Goal: Information Seeking & Learning: Learn about a topic

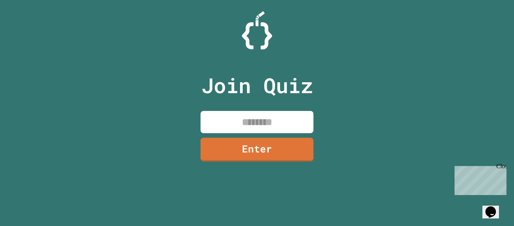
click at [243, 118] on input at bounding box center [257, 122] width 113 height 22
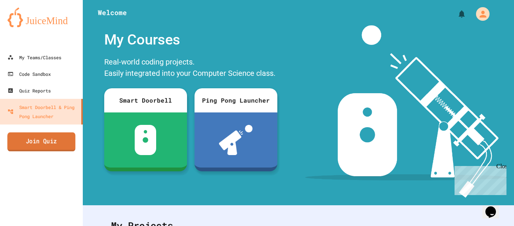
click at [33, 137] on link "Join Quiz" at bounding box center [42, 141] width 68 height 19
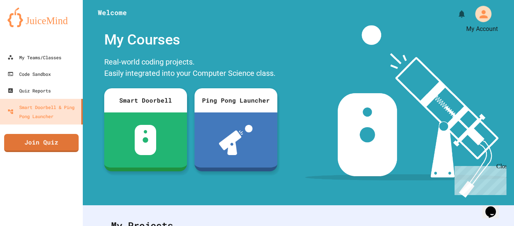
click at [481, 17] on icon "My Account" at bounding box center [484, 14] width 8 height 8
click at [481, 225] on div at bounding box center [257, 226] width 514 height 0
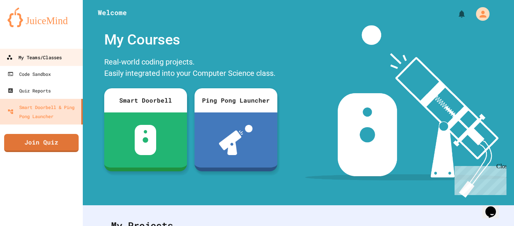
click at [29, 56] on div "My Teams/Classes" at bounding box center [33, 57] width 55 height 9
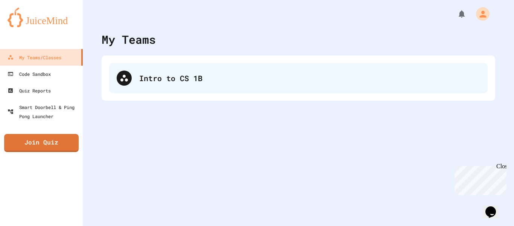
click at [201, 86] on div "Intro to CS 1B" at bounding box center [298, 78] width 379 height 30
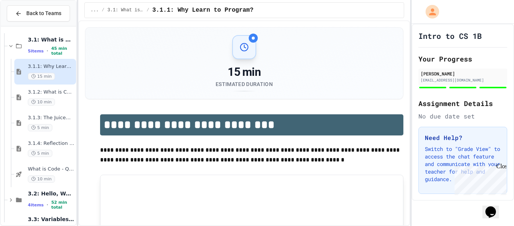
scroll to position [47, 0]
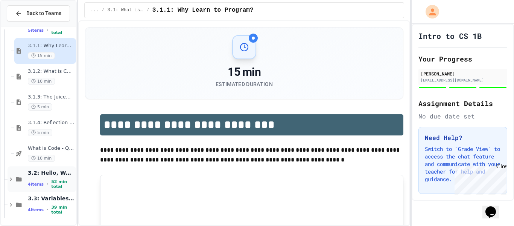
click at [58, 173] on span "3.2: Hello, World!" at bounding box center [51, 172] width 47 height 7
click at [51, 180] on div "4 items • 52 min total" at bounding box center [51, 184] width 47 height 10
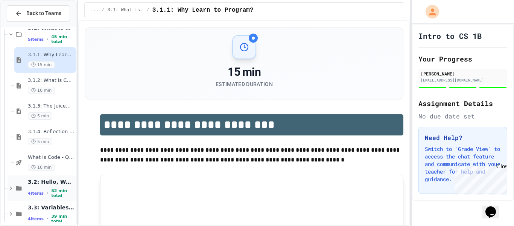
click at [56, 185] on span "3.2: Hello, World!" at bounding box center [51, 181] width 47 height 7
click at [48, 210] on span "3.2.1: Hello, World!" at bounding box center [51, 208] width 47 height 6
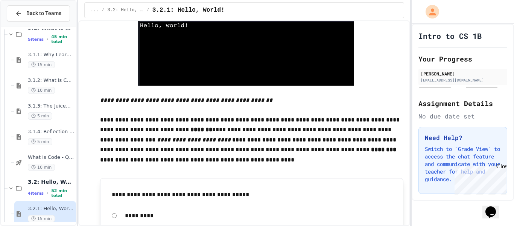
scroll to position [247, 0]
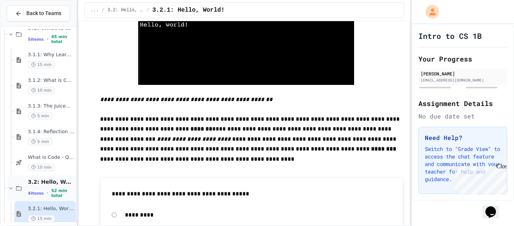
click at [42, 187] on div "3.2: Hello, World! 4 items • 52 min total" at bounding box center [51, 188] width 47 height 20
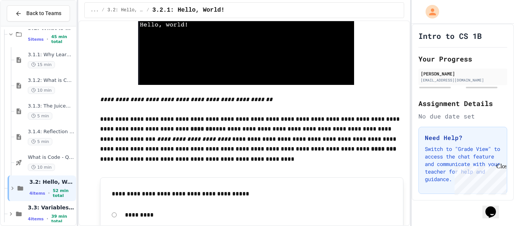
click at [42, 187] on div "3.2: Hello, World! 4 items • 52 min total" at bounding box center [51, 188] width 45 height 20
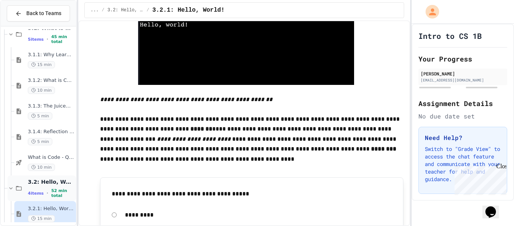
click at [42, 187] on div "3.2: Hello, World! 4 items • 52 min total" at bounding box center [51, 188] width 47 height 20
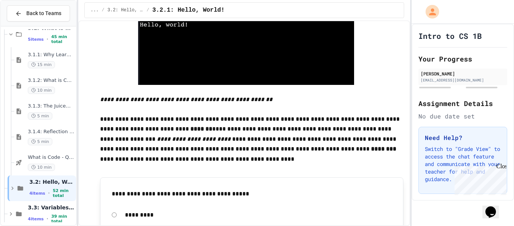
scroll to position [47, 0]
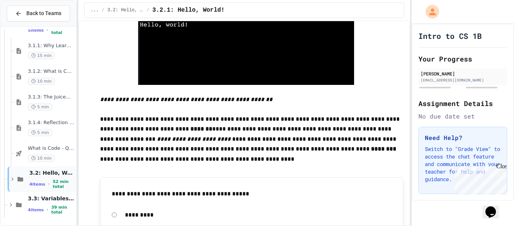
click at [38, 182] on span "4 items" at bounding box center [37, 183] width 16 height 5
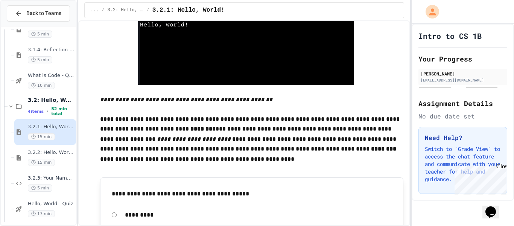
scroll to position [123, 0]
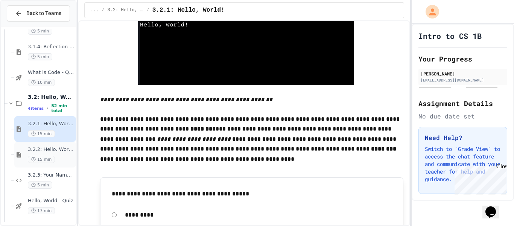
click at [54, 157] on div "15 min" at bounding box center [51, 158] width 47 height 7
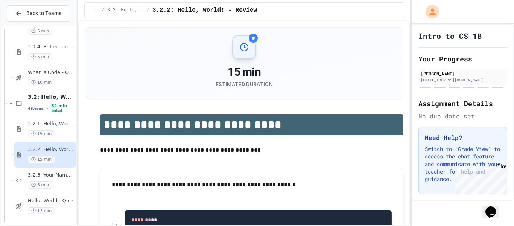
click at [55, 185] on div "5 min" at bounding box center [51, 184] width 47 height 7
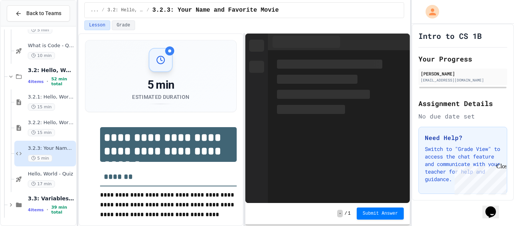
click at [55, 185] on div "17 min" at bounding box center [51, 183] width 47 height 7
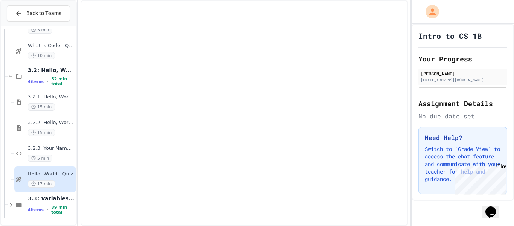
scroll to position [140, 0]
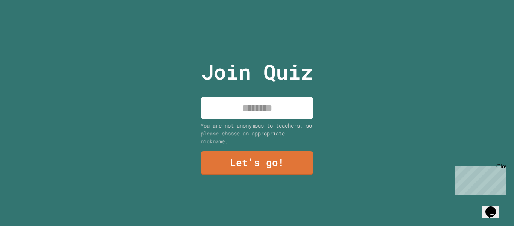
click at [262, 117] on input at bounding box center [257, 108] width 113 height 22
click at [251, 110] on input at bounding box center [257, 108] width 113 height 22
type input "******"
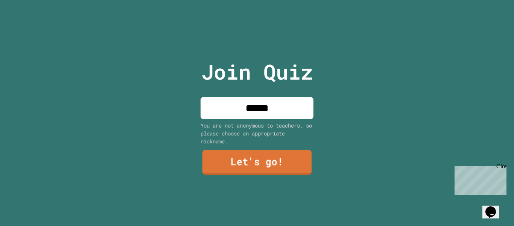
click at [239, 167] on link "Let's go!" at bounding box center [258, 161] width 110 height 25
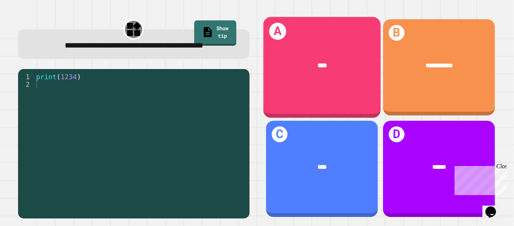
click at [344, 103] on div "A ****" at bounding box center [321, 67] width 117 height 101
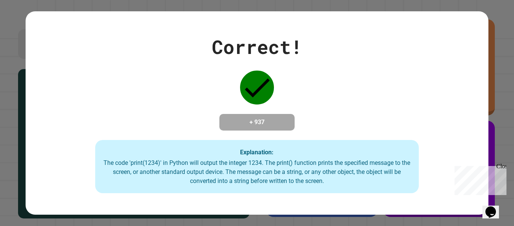
click at [503, 164] on div "Close" at bounding box center [501, 167] width 9 height 9
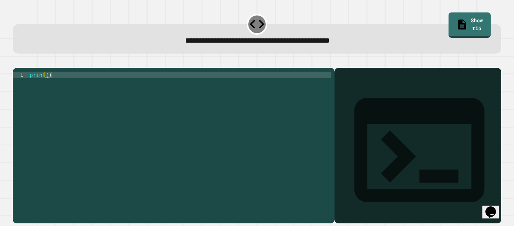
click at [203, 89] on div "print ( )" at bounding box center [179, 142] width 303 height 141
type textarea "**********"
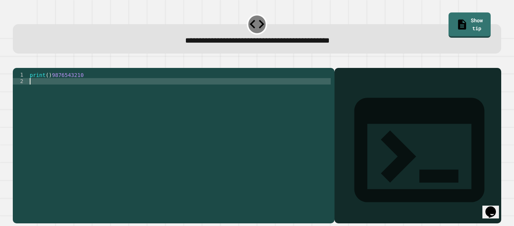
scroll to position [0, 0]
click at [24, 68] on icon "button" at bounding box center [22, 66] width 4 height 5
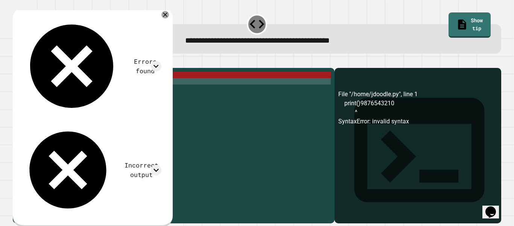
click at [85, 87] on div "print ( ) 9876543210" at bounding box center [179, 142] width 303 height 141
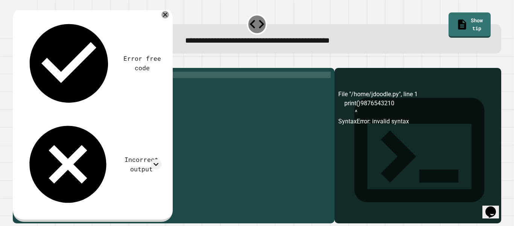
scroll to position [0, 6]
click at [23, 67] on icon "button" at bounding box center [22, 66] width 4 height 5
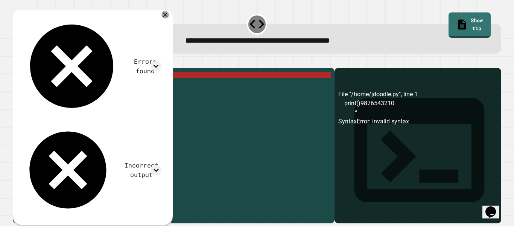
click at [111, 88] on div "print ( ) 9876543210" at bounding box center [179, 142] width 303 height 141
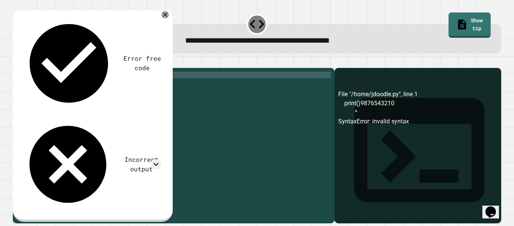
type textarea "**********"
click at [17, 62] on button "button" at bounding box center [17, 62] width 0 height 0
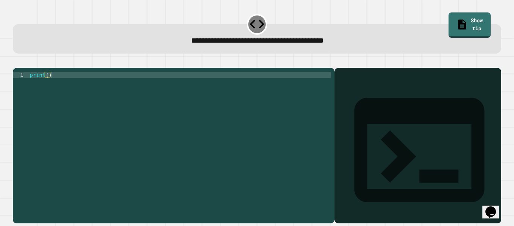
click at [47, 86] on div "print ( )" at bounding box center [179, 142] width 303 height 141
type textarea "**********"
click at [17, 62] on button "button" at bounding box center [17, 62] width 0 height 0
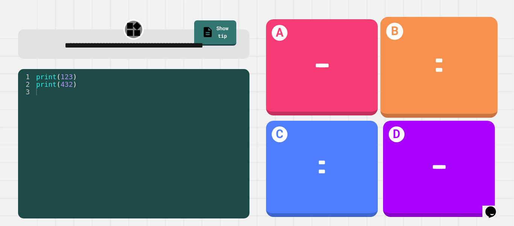
click at [430, 94] on div "B *** ***" at bounding box center [438, 67] width 117 height 101
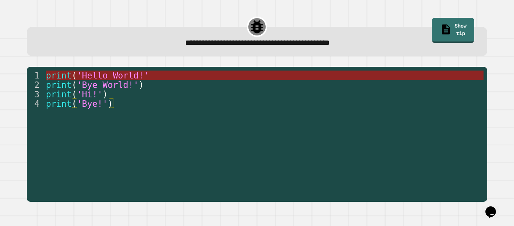
click at [105, 76] on span "'Hello World!'" at bounding box center [113, 75] width 72 height 10
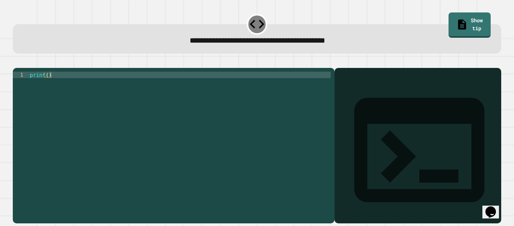
click at [57, 85] on div "print ( )" at bounding box center [179, 142] width 303 height 141
click at [47, 86] on div "print ( )" at bounding box center [179, 142] width 303 height 141
type textarea "**********"
click at [17, 62] on icon "button" at bounding box center [17, 62] width 0 height 0
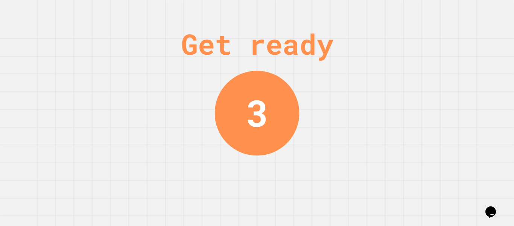
click at [195, 157] on div "Get ready 3" at bounding box center [257, 113] width 514 height 226
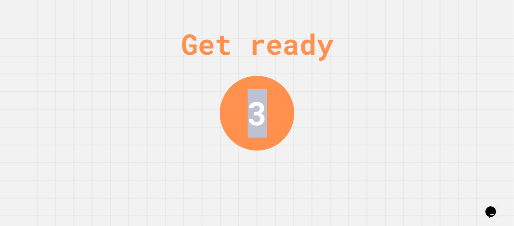
click at [195, 157] on div "Get ready 3" at bounding box center [257, 113] width 514 height 226
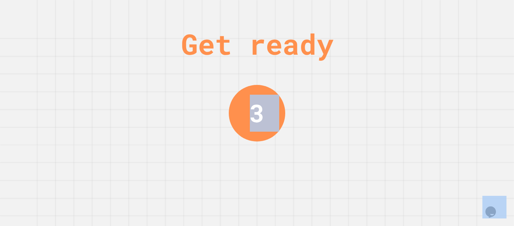
click at [195, 157] on div "Get ready 3" at bounding box center [257, 113] width 514 height 226
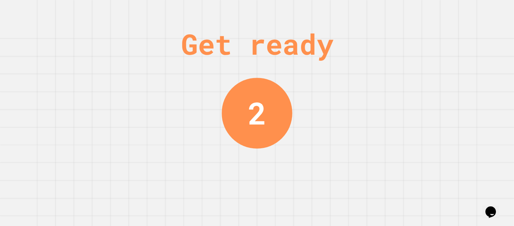
click at [226, 175] on div "Get ready 2" at bounding box center [257, 113] width 514 height 226
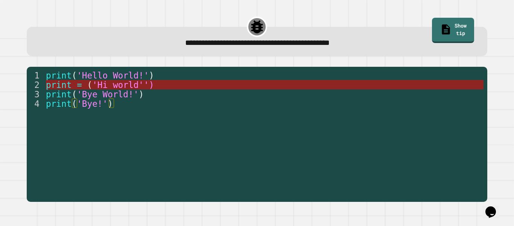
click at [127, 83] on span "'Hi world'')" at bounding box center [123, 85] width 62 height 10
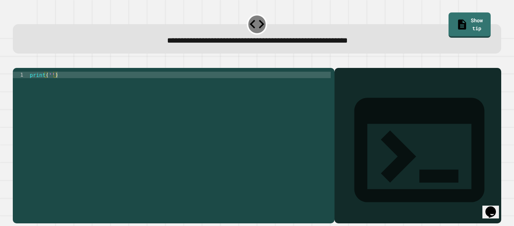
click at [50, 86] on div "print ( '' )" at bounding box center [179, 142] width 303 height 141
click at [60, 85] on div "print ( 'It' s a beautiful day )" at bounding box center [179, 142] width 303 height 141
click at [17, 62] on icon "button" at bounding box center [17, 62] width 0 height 0
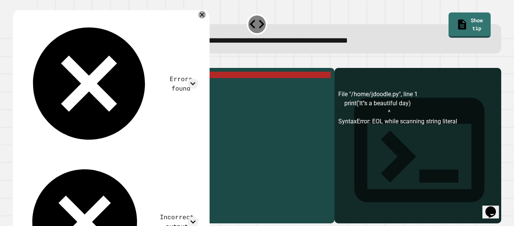
click at [62, 85] on div "print ( 'It''s a beautiful day)" at bounding box center [179, 142] width 303 height 141
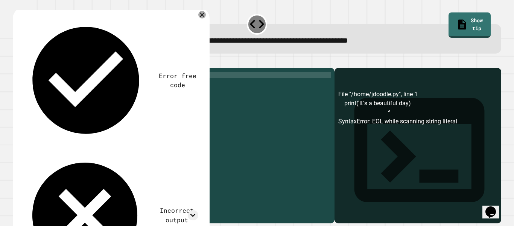
click at [17, 62] on button "button" at bounding box center [17, 62] width 0 height 0
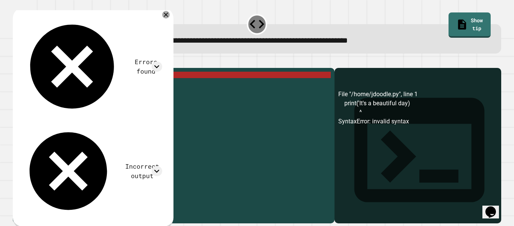
click at [62, 85] on div "print ( 'It' s a beautiful day )" at bounding box center [179, 142] width 303 height 141
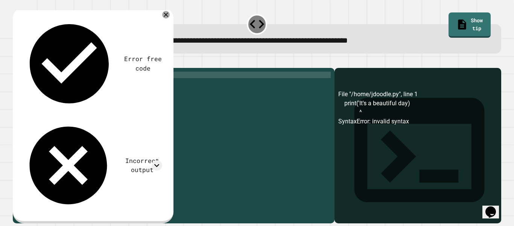
click at [57, 85] on div "print ( 'Its a beautiful day)" at bounding box center [179, 142] width 303 height 141
click at [57, 86] on div "print ( 'Its a beautiful day)" at bounding box center [179, 142] width 303 height 141
click at [17, 62] on icon "button" at bounding box center [17, 62] width 0 height 0
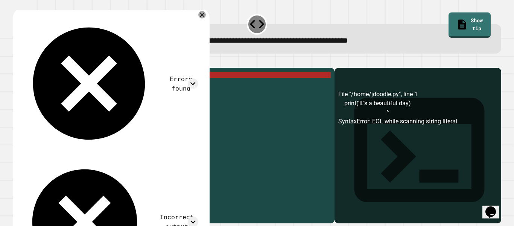
click at [61, 87] on div "print ( 'It"s a beautiful day)" at bounding box center [179, 142] width 303 height 141
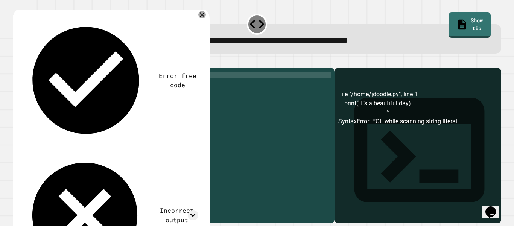
click at [26, 58] on div "**********" at bounding box center [257, 140] width 494 height 169
click at [17, 62] on icon "button" at bounding box center [17, 62] width 0 height 0
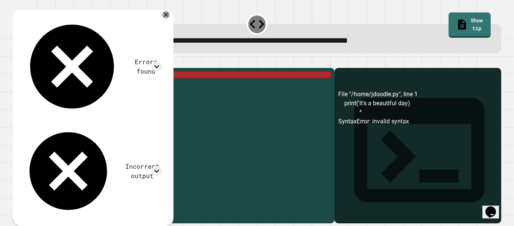
click at [111, 87] on div "print ( 'It' s a beautiful day )" at bounding box center [179, 142] width 303 height 141
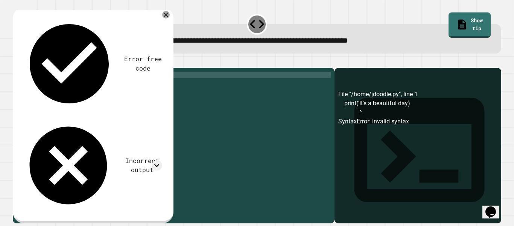
scroll to position [0, 11]
click at [17, 62] on icon "button" at bounding box center [17, 62] width 0 height 0
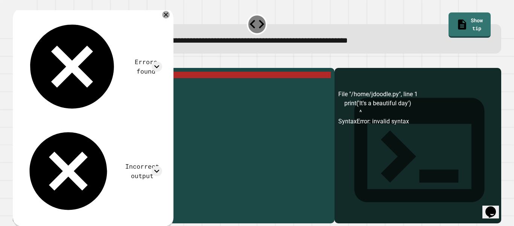
click at [116, 85] on div "print ( 'It' s a beautiful day ')" at bounding box center [179, 142] width 303 height 141
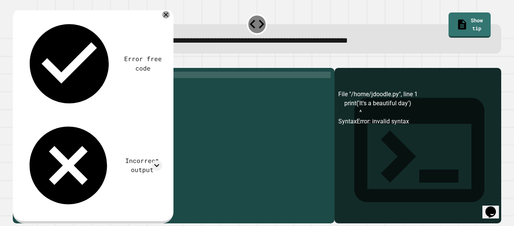
click at [60, 84] on div "print ( 'It' s a beautiful day )" at bounding box center [179, 142] width 303 height 141
click at [110, 87] on div "print ( 'Its a beautiful day)" at bounding box center [179, 142] width 303 height 141
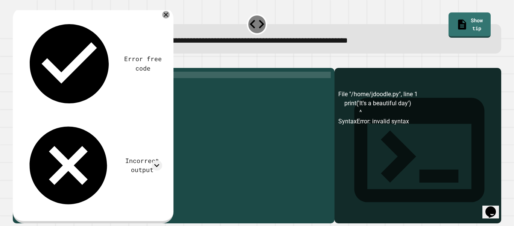
type textarea "**********"
click at [17, 62] on icon "button" at bounding box center [17, 62] width 0 height 0
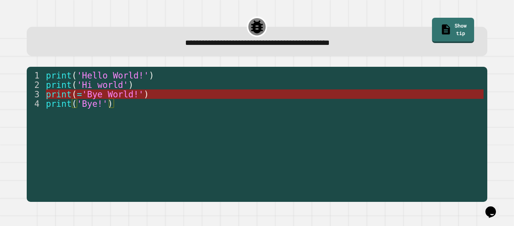
click at [96, 93] on span "'Bye World!'" at bounding box center [113, 94] width 62 height 10
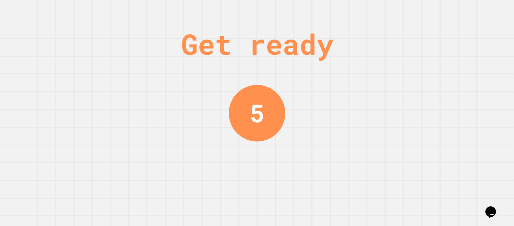
scroll to position [0, 0]
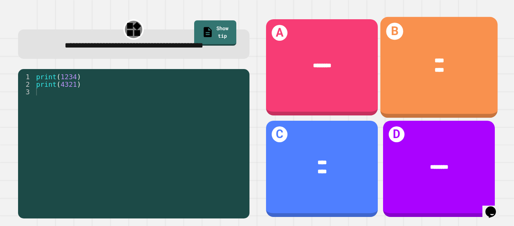
click at [421, 73] on div "****" at bounding box center [439, 70] width 92 height 10
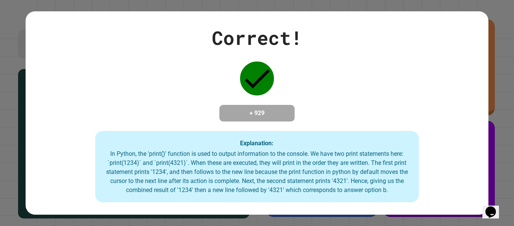
click at [421, 73] on div "Correct! + 929 Explanation: In Python, the 'print()' function is used to output…" at bounding box center [257, 113] width 463 height 178
